Goal: Check status: Check status

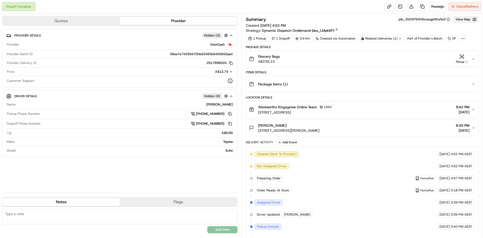
click at [458, 21] on button "View Map" at bounding box center [465, 19] width 25 height 7
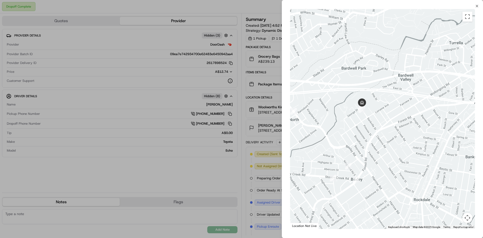
drag, startPoint x: 453, startPoint y: 107, endPoint x: 351, endPoint y: 124, distance: 103.3
click at [351, 124] on div at bounding box center [382, 118] width 185 height 219
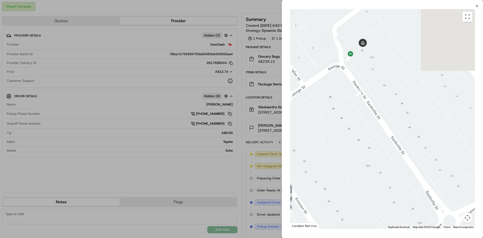
drag, startPoint x: 344, startPoint y: 68, endPoint x: 351, endPoint y: 156, distance: 88.0
click at [350, 156] on div at bounding box center [382, 118] width 185 height 219
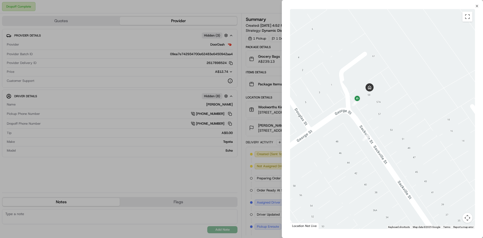
drag, startPoint x: 342, startPoint y: 119, endPoint x: 352, endPoint y: 155, distance: 37.5
click at [352, 155] on div at bounding box center [382, 118] width 185 height 219
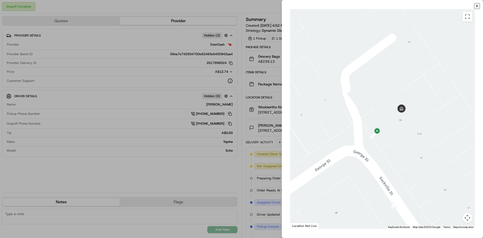
click at [476, 5] on icon "button" at bounding box center [477, 6] width 4 height 4
